Goal: Navigation & Orientation: Find specific page/section

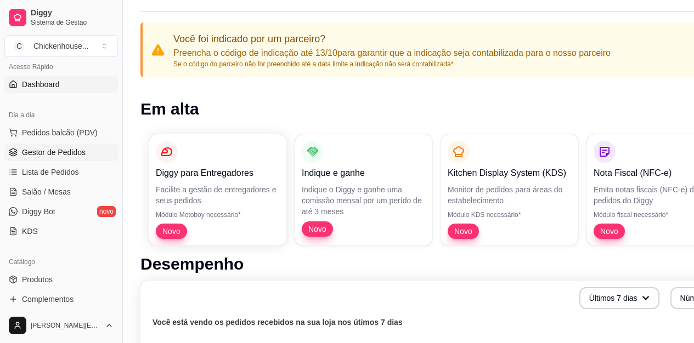
scroll to position [110, 0]
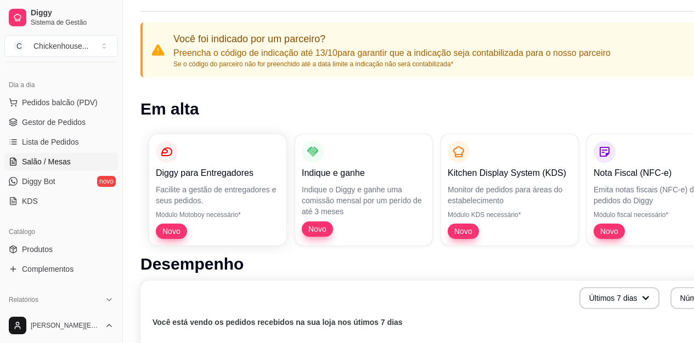
click at [45, 164] on span "Salão / Mesas" at bounding box center [46, 161] width 49 height 11
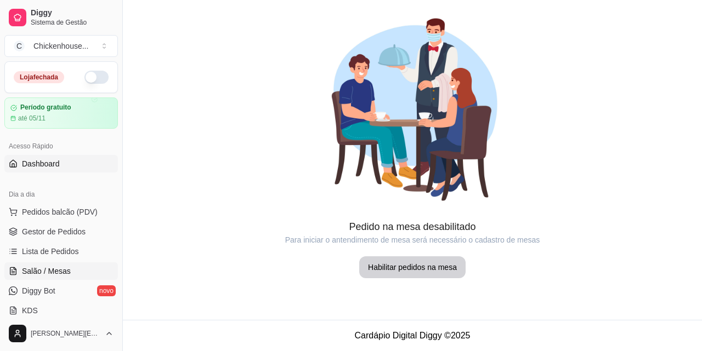
click at [40, 167] on span "Dashboard" at bounding box center [41, 163] width 38 height 11
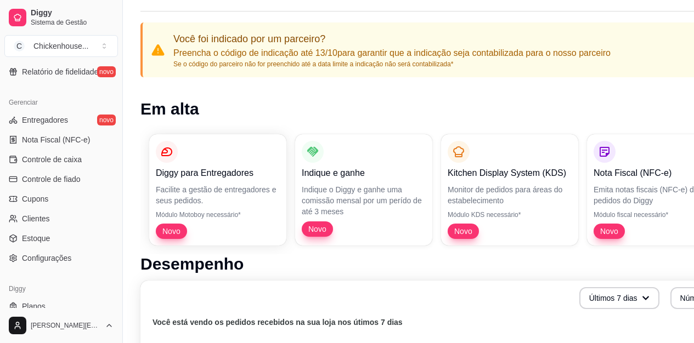
scroll to position [438, 0]
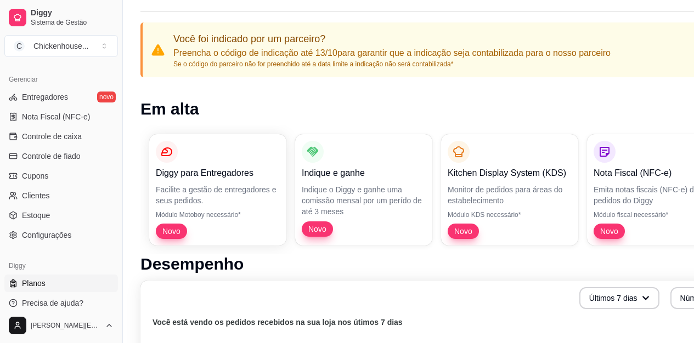
click at [41, 285] on span "Planos" at bounding box center [34, 283] width 24 height 11
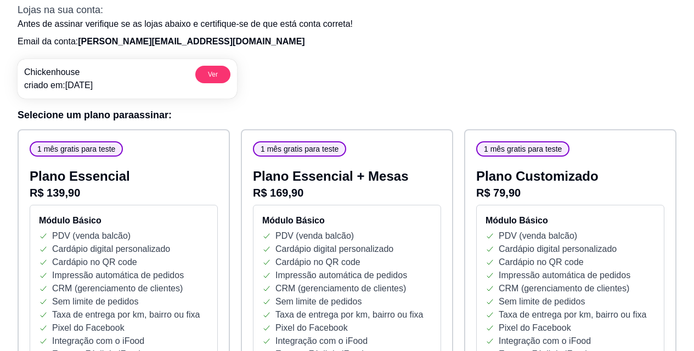
scroll to position [110, 0]
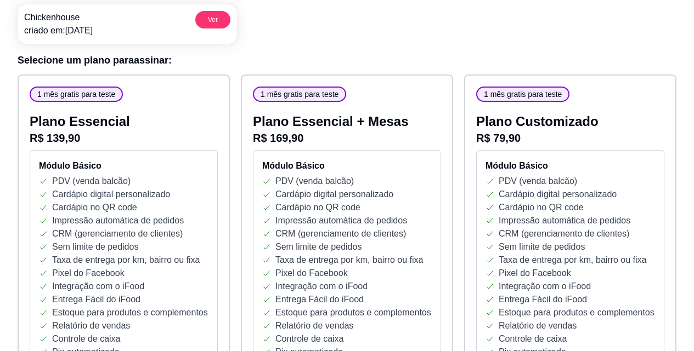
click at [388, 31] on div "Chickenhouse criado em: [DATE] Ver" at bounding box center [347, 20] width 659 height 48
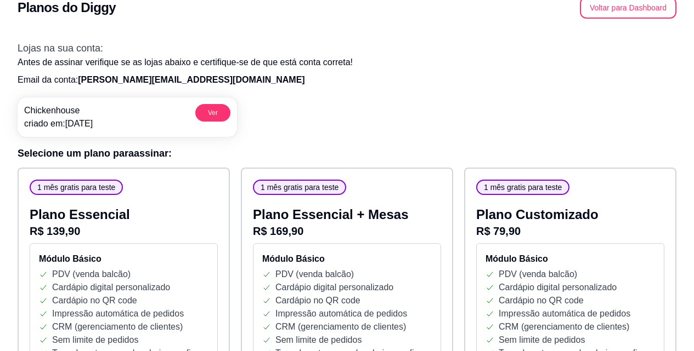
scroll to position [0, 0]
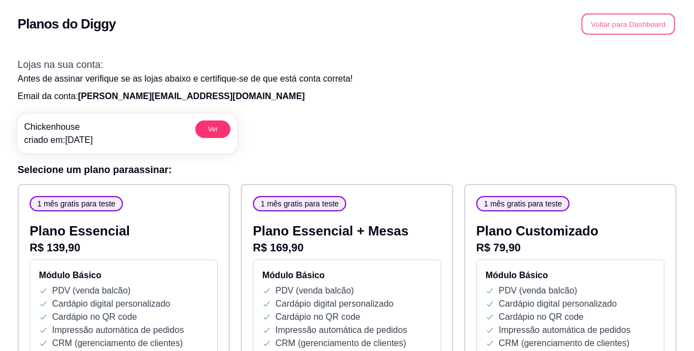
click at [611, 25] on button "Voltar para Dashboard" at bounding box center [628, 24] width 94 height 21
